Goal: Find specific page/section: Find specific page/section

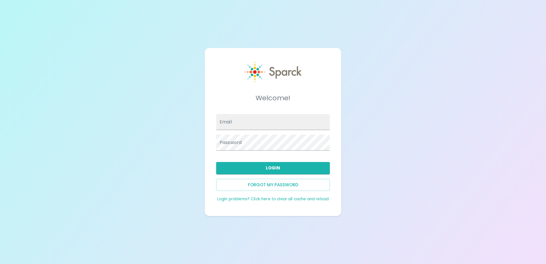
type input "[EMAIL_ADDRESS][DOMAIN_NAME]"
click at [303, 169] on button "Login" at bounding box center [273, 168] width 114 height 12
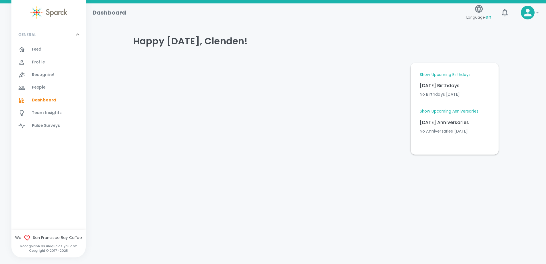
click at [442, 72] on link "Show Upcoming Birthdays" at bounding box center [445, 75] width 51 height 6
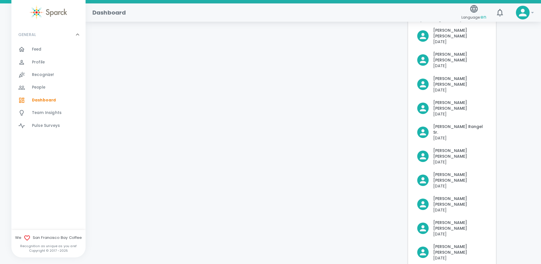
scroll to position [146, 0]
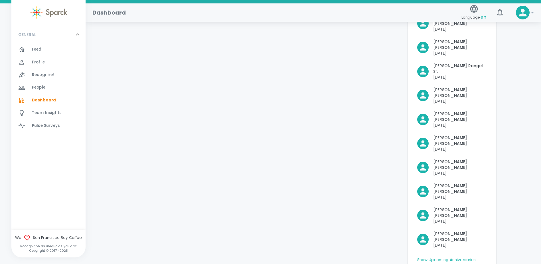
click at [460, 257] on link "Show Upcoming Anniversaries" at bounding box center [447, 260] width 59 height 6
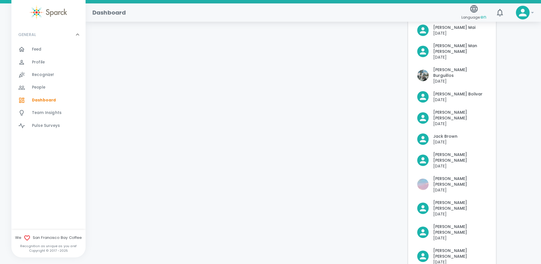
scroll to position [428, 0]
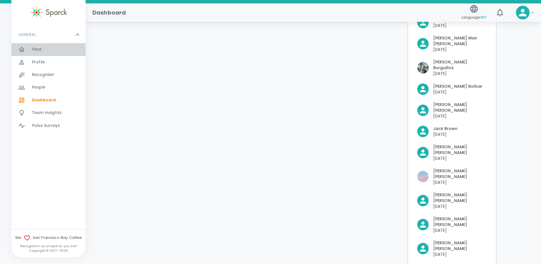
click at [45, 46] on div "Feed 0" at bounding box center [59, 49] width 54 height 8
